Goal: Find specific page/section: Find specific page/section

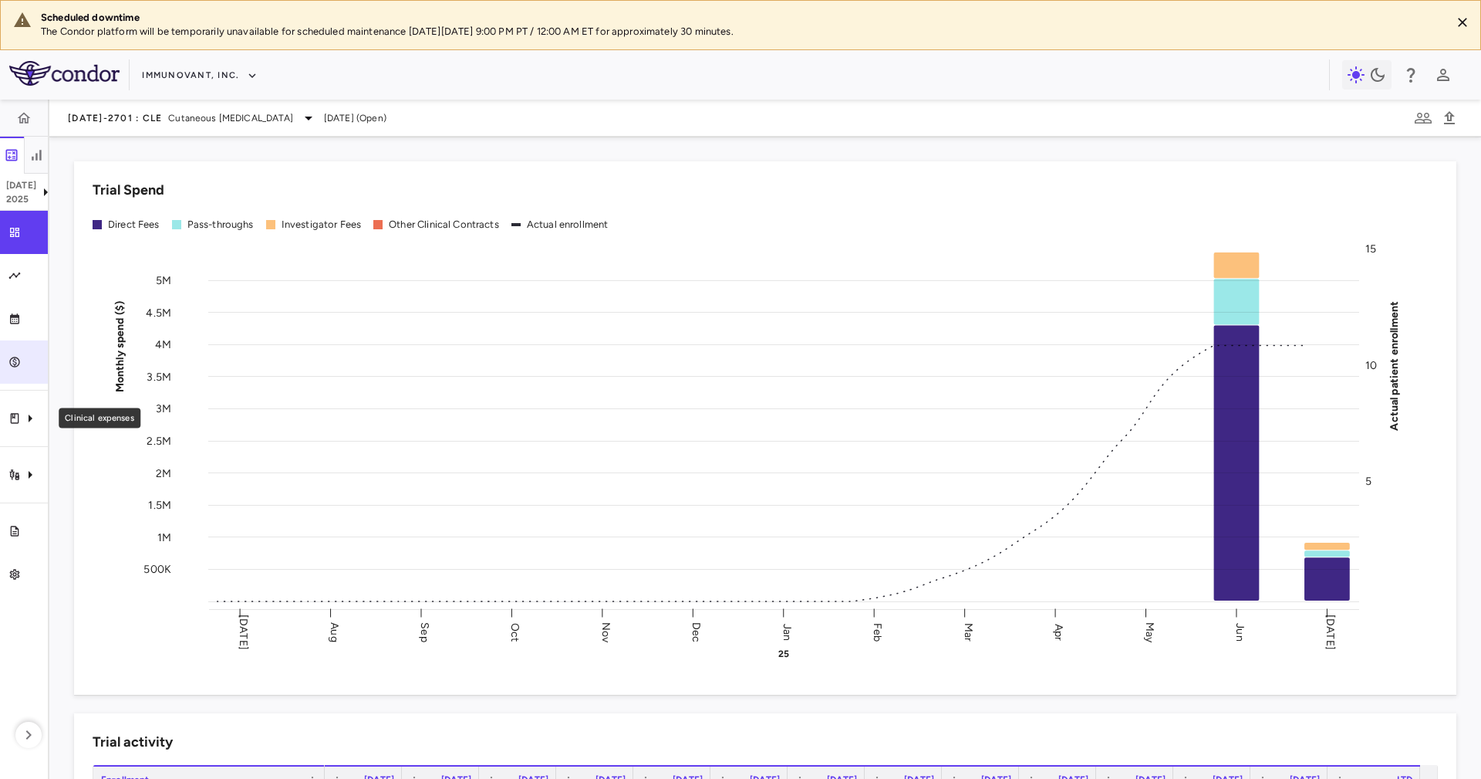
click at [25, 382] on link "Journal entry" at bounding box center [24, 361] width 48 height 43
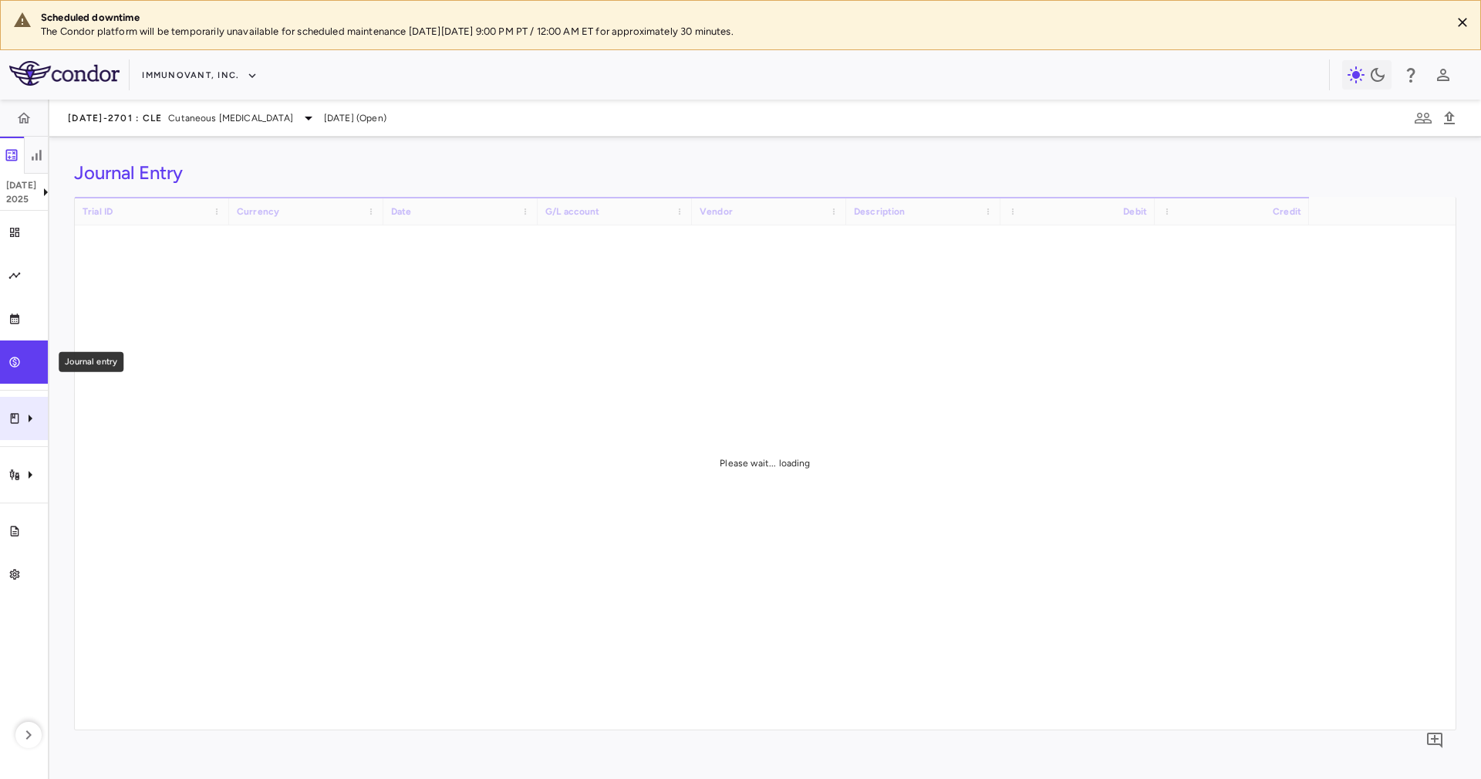
click at [19, 410] on div "Clinical expenses" at bounding box center [24, 418] width 48 height 43
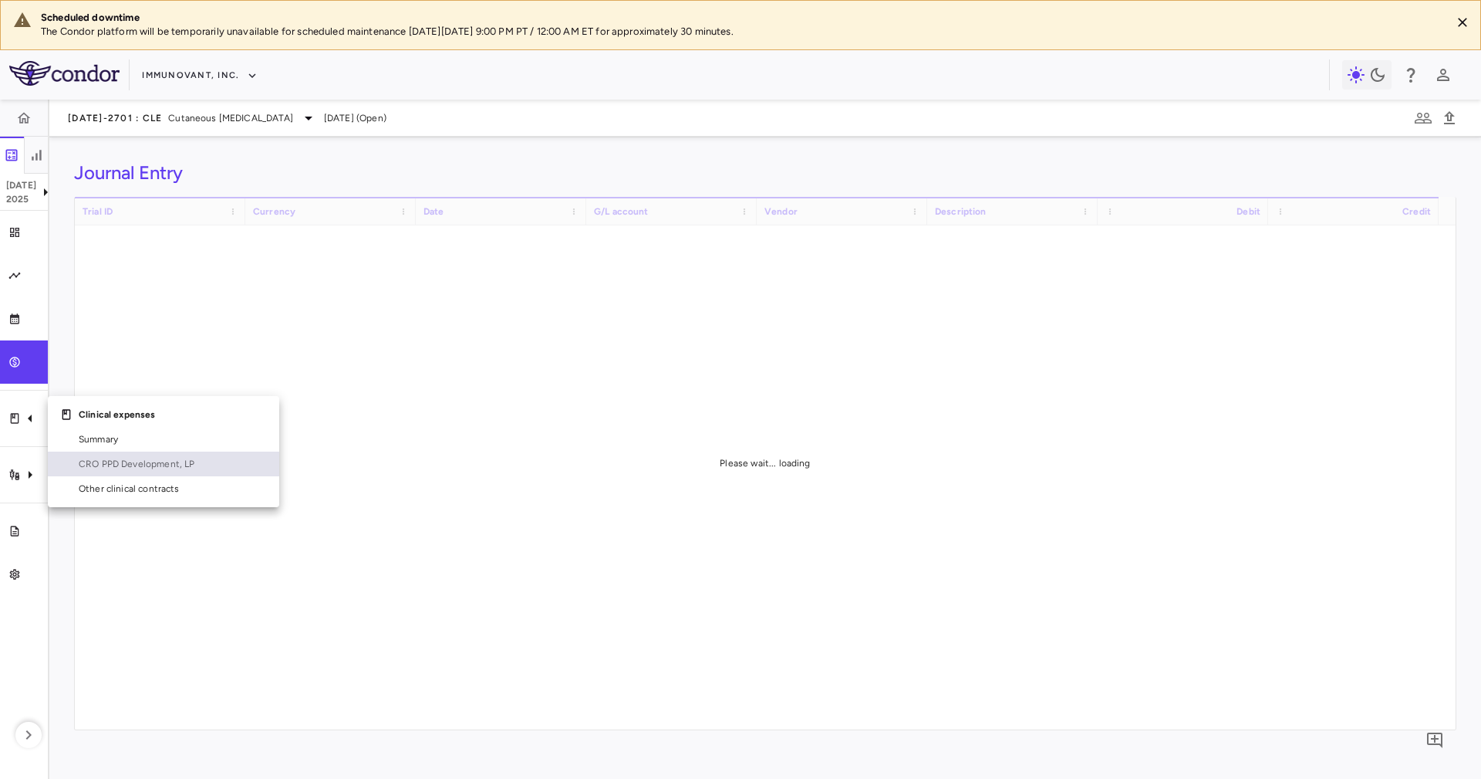
click at [106, 463] on span "CRO PPD Development, LP" at bounding box center [173, 464] width 188 height 14
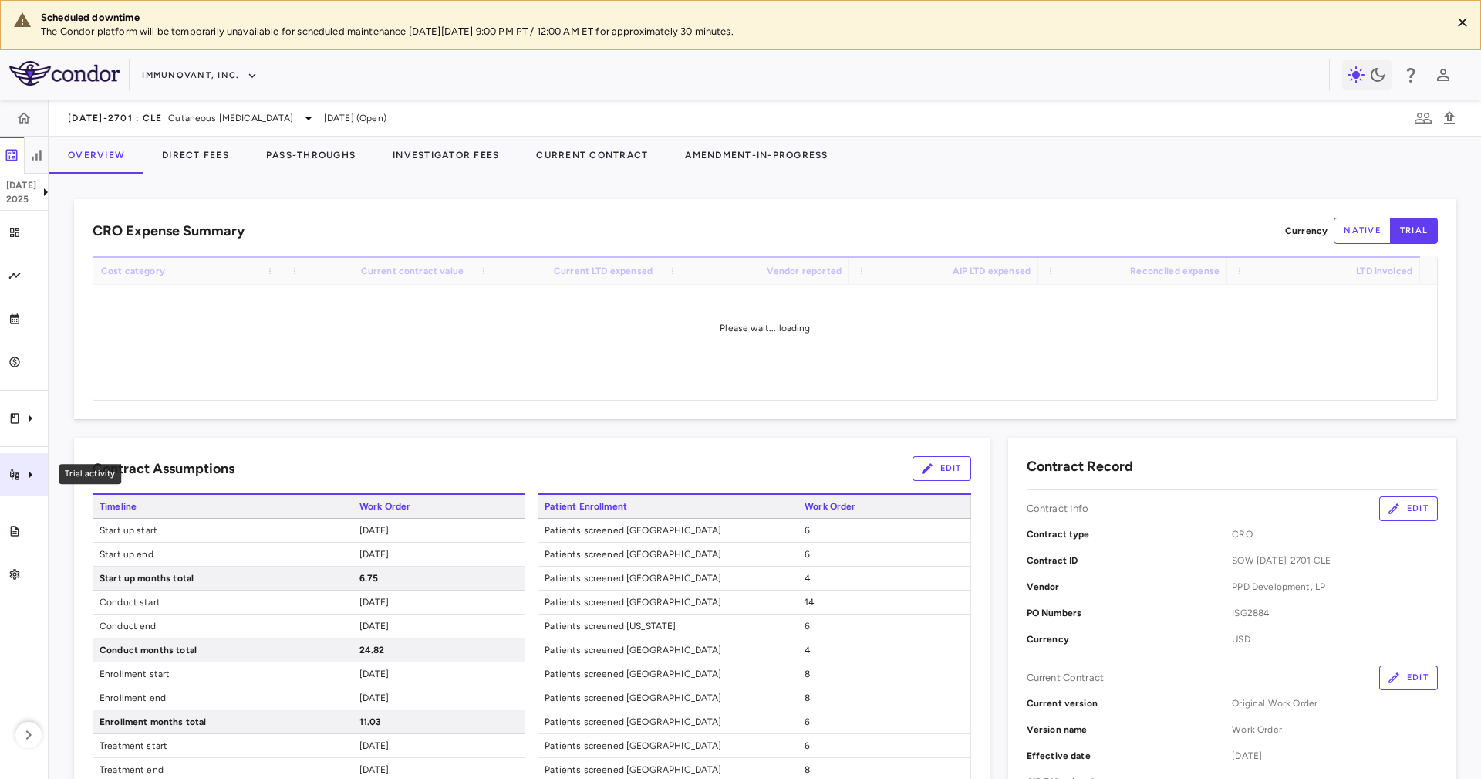
click at [12, 475] on icon "Trial activity" at bounding box center [14, 474] width 10 height 11
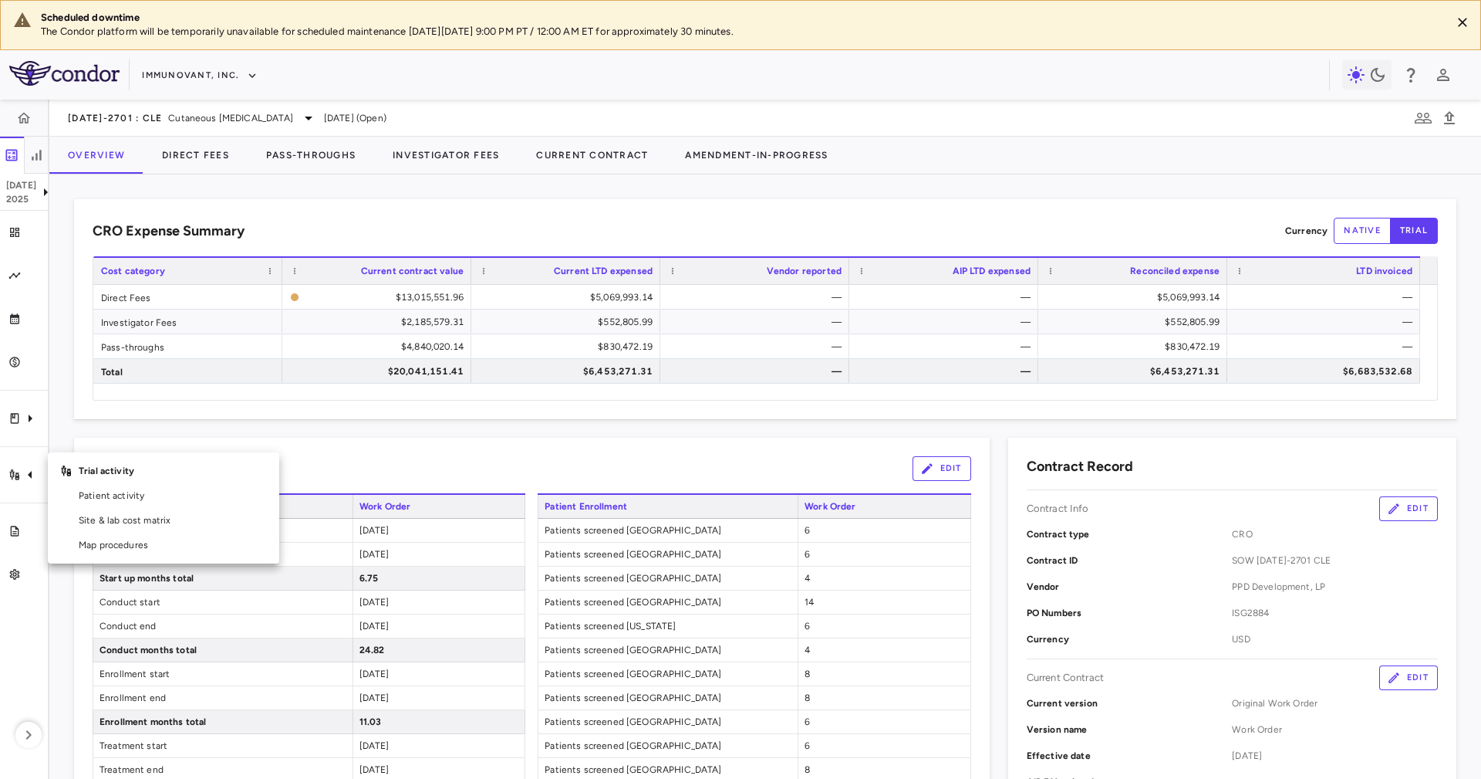
click at [148, 64] on div at bounding box center [740, 389] width 1481 height 779
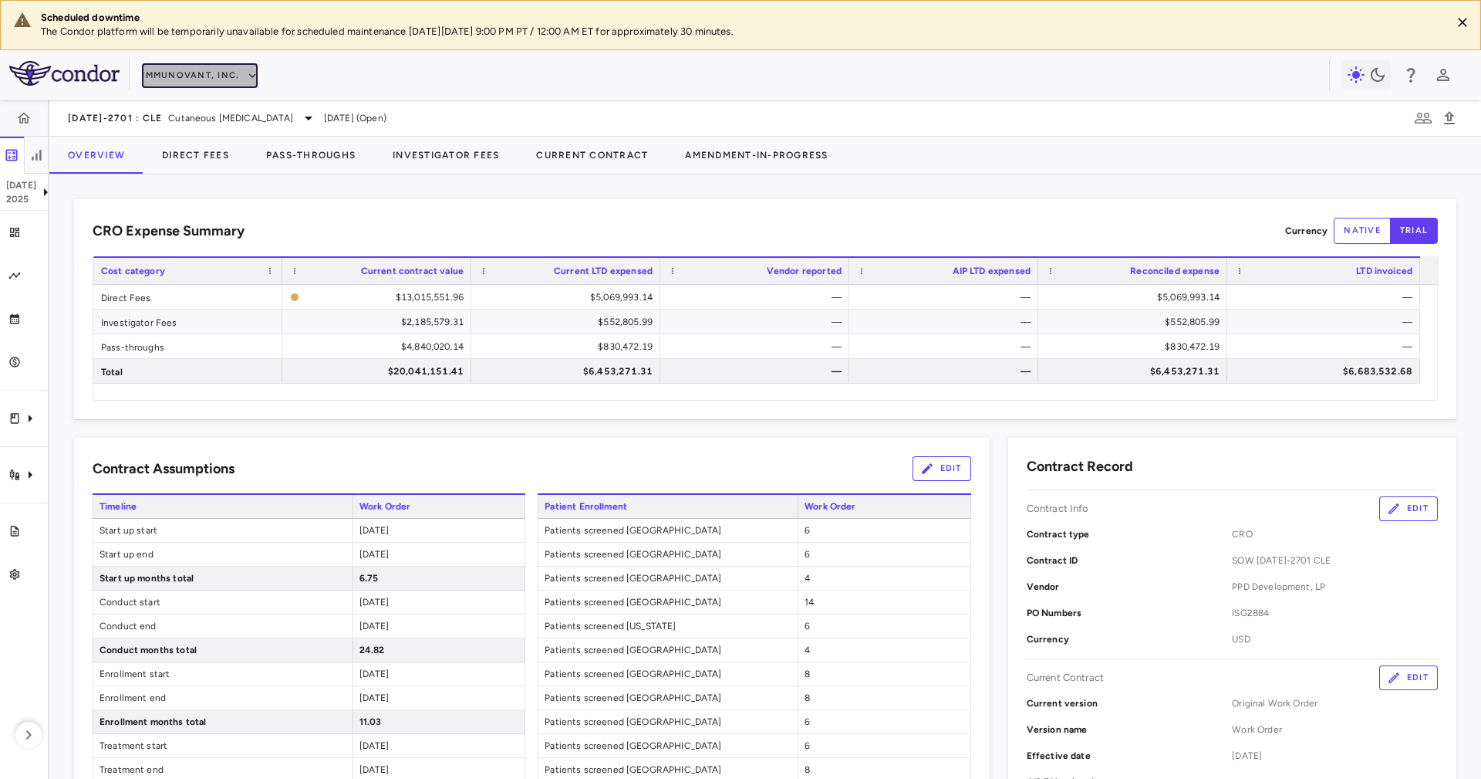
click at [164, 81] on button "Immunovant, Inc." at bounding box center [200, 75] width 116 height 25
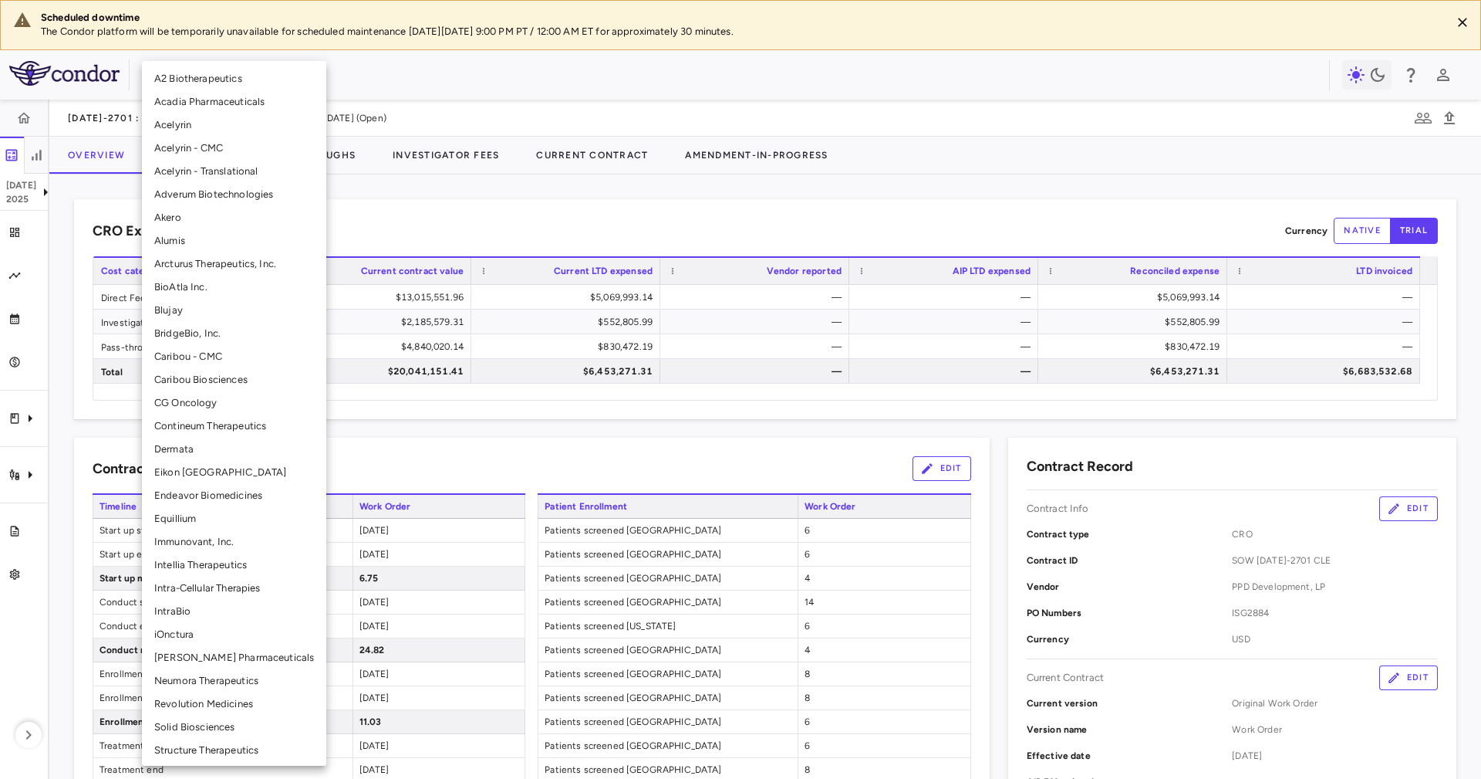
click at [235, 340] on li "BridgeBio, Inc." at bounding box center [234, 333] width 184 height 23
